Goal: Understand process/instructions

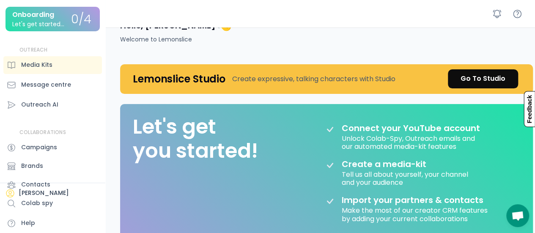
scroll to position [42, 0]
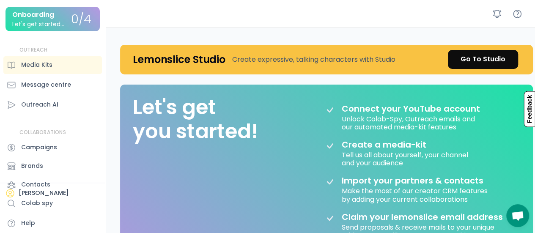
click at [49, 193] on div "Contacts" at bounding box center [52, 185] width 99 height 18
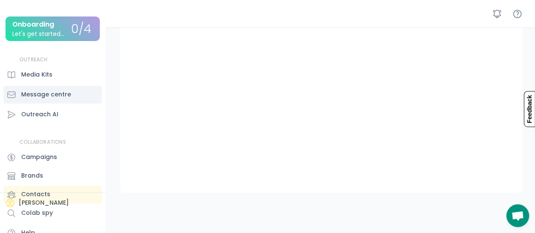
scroll to position [30, 0]
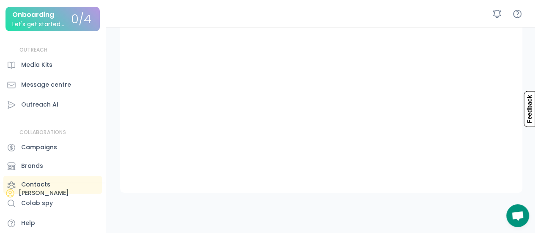
click at [39, 192] on div "Contacts" at bounding box center [52, 185] width 99 height 18
click at [22, 192] on div "Contacts" at bounding box center [52, 185] width 99 height 18
click at [45, 143] on div "Campaigns" at bounding box center [39, 147] width 36 height 9
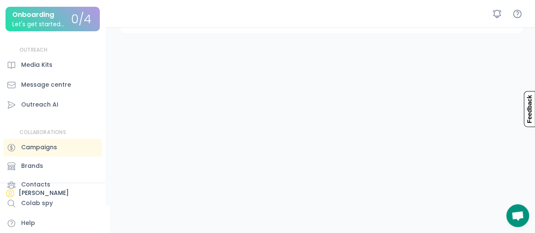
click at [61, 18] on div "Onboarding Let's get started..." at bounding box center [41, 19] width 59 height 17
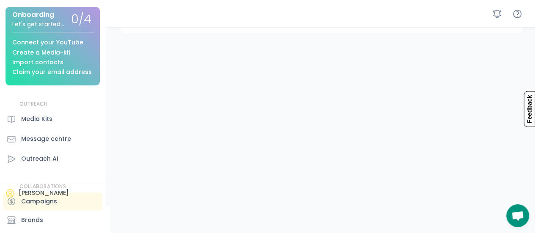
click at [45, 41] on div "Connect your YouTube" at bounding box center [47, 42] width 71 height 6
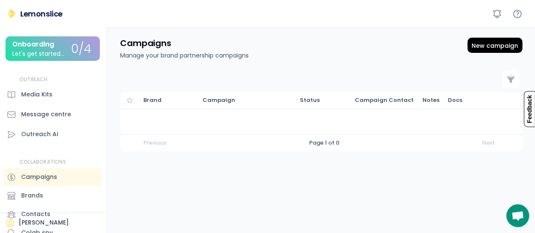
click at [60, 50] on div "Onboarding Let's get started..." at bounding box center [41, 49] width 59 height 17
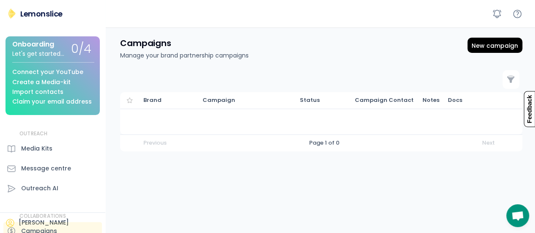
click at [69, 8] on div "[PERSON_NAME] Lemonslice Onboarding Let's get started... 0/4 Connect your YouTu…" at bounding box center [53, 116] width 106 height 233
click at [50, 13] on div "Lemonslice" at bounding box center [41, 13] width 42 height 11
